Goal: Task Accomplishment & Management: Manage account settings

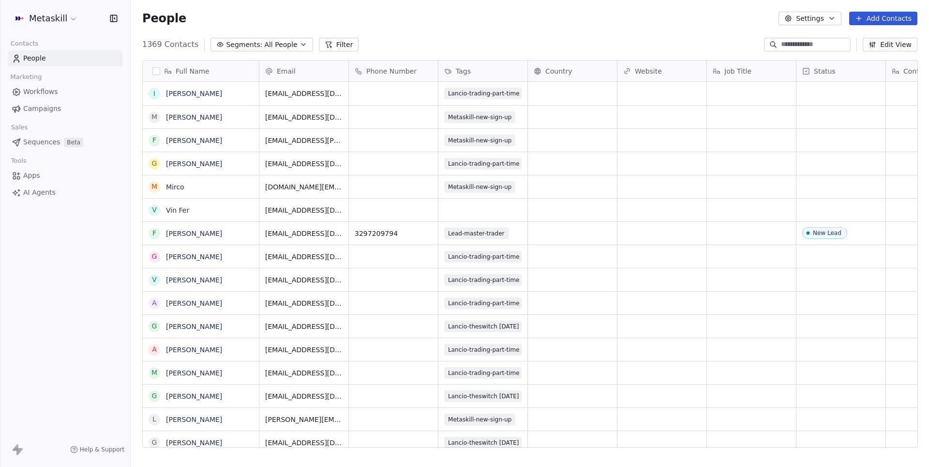
scroll to position [410, 798]
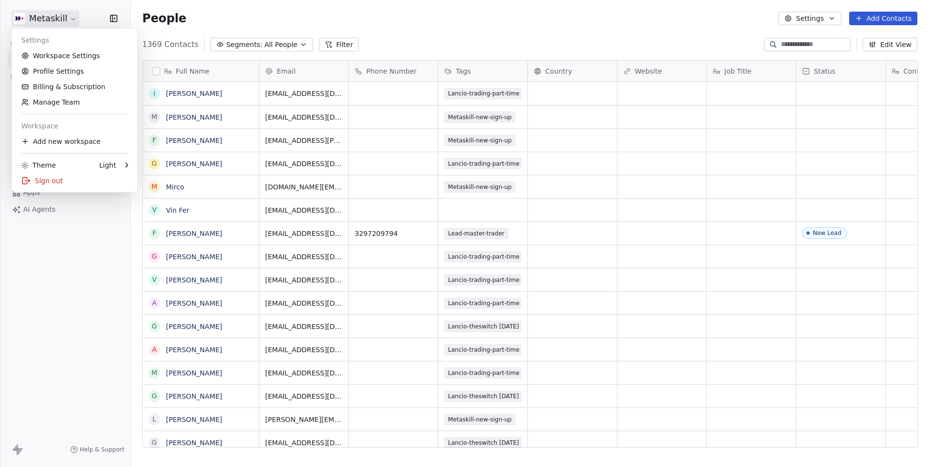
click at [66, 20] on html "Metaskill Contacts People Marketing Workflows Campaigns Sales Pipelines Sequenc…" at bounding box center [464, 233] width 929 height 467
click at [45, 55] on link "Workspace Settings" at bounding box center [74, 55] width 118 height 15
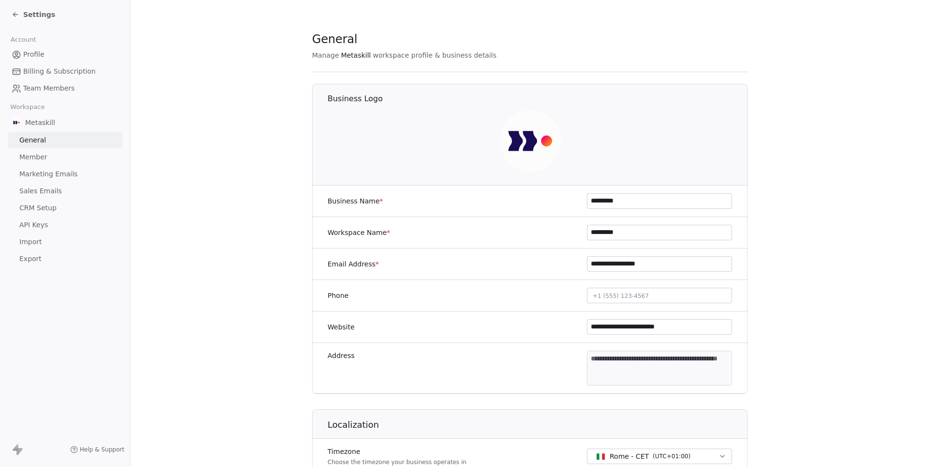
click at [33, 155] on span "Member" at bounding box center [33, 157] width 28 height 10
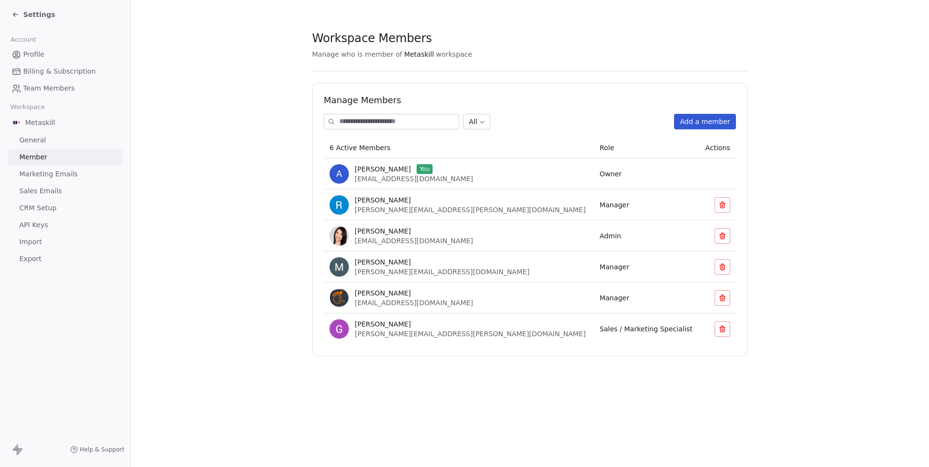
click at [711, 174] on td at bounding box center [717, 173] width 37 height 31
click at [715, 176] on td at bounding box center [717, 173] width 37 height 31
click at [725, 172] on td at bounding box center [717, 173] width 37 height 31
click at [357, 172] on span "[PERSON_NAME]" at bounding box center [383, 169] width 56 height 10
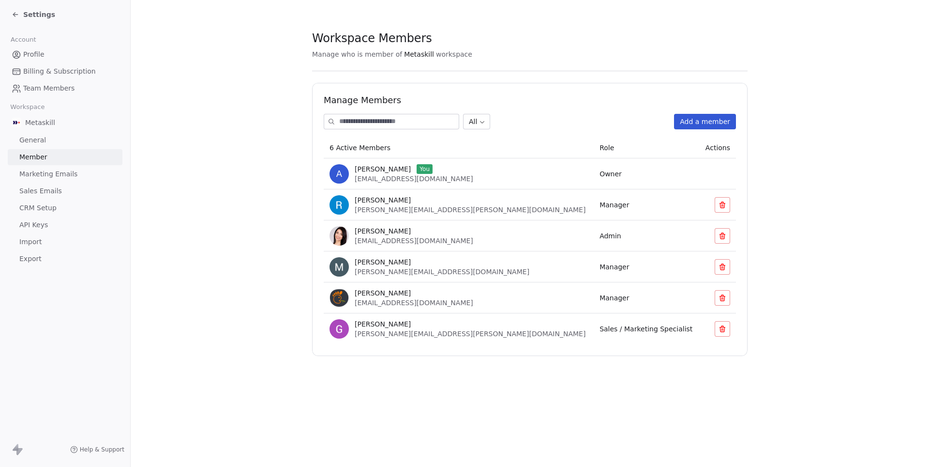
click at [369, 203] on span "[PERSON_NAME]" at bounding box center [383, 200] width 56 height 10
